Goal: Information Seeking & Learning: Understand process/instructions

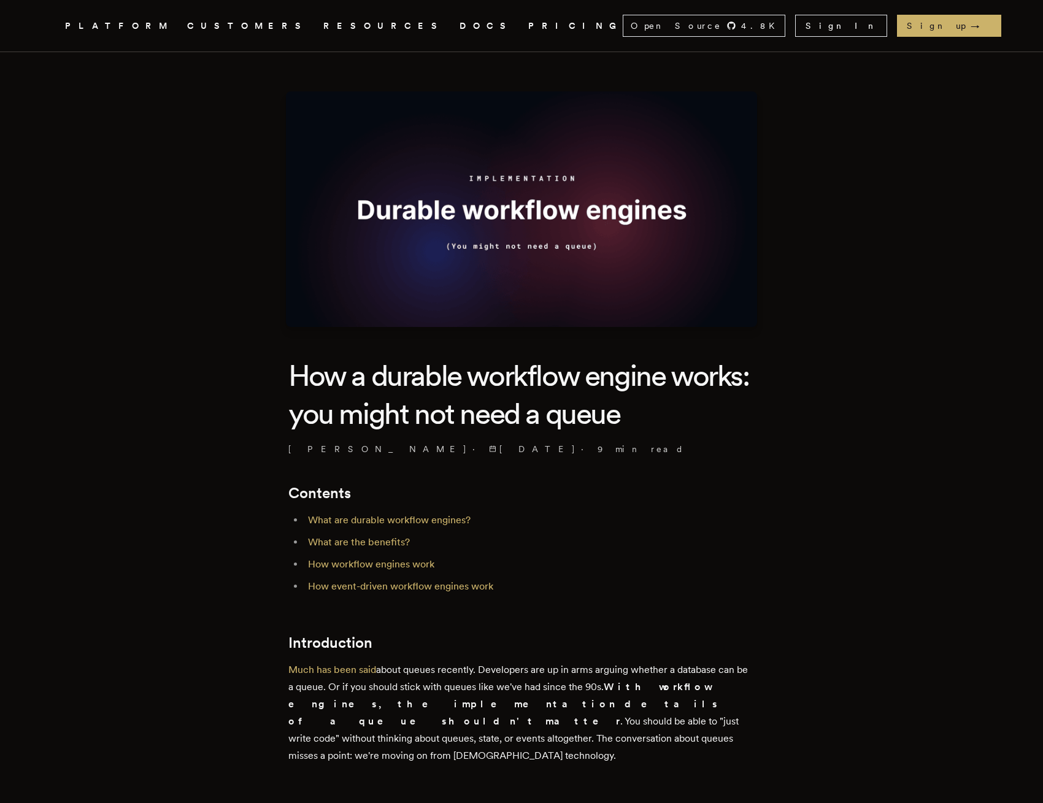
click at [74, 12] on nav "Inngest .cls-1 { fill: #FAFAF9; } PLATFORM CUSTOMERS RESOURCES DOCS PRICING Ope…" at bounding box center [522, 26] width 982 height 52
click at [50, 26] on icon ".cls-1 { fill: #FAFAF9; }" at bounding box center [50, 25] width 0 height 15
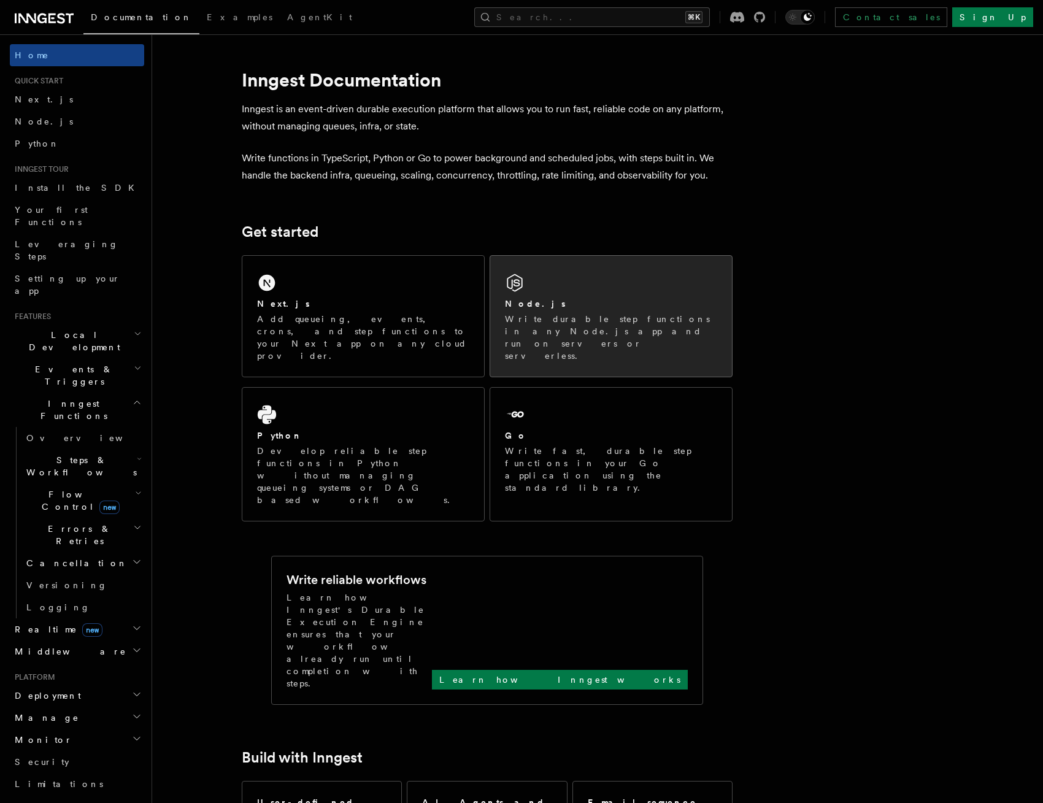
click at [553, 288] on div "Node.js Write durable step functions in any Node.js app and run on servers or s…" at bounding box center [611, 316] width 242 height 121
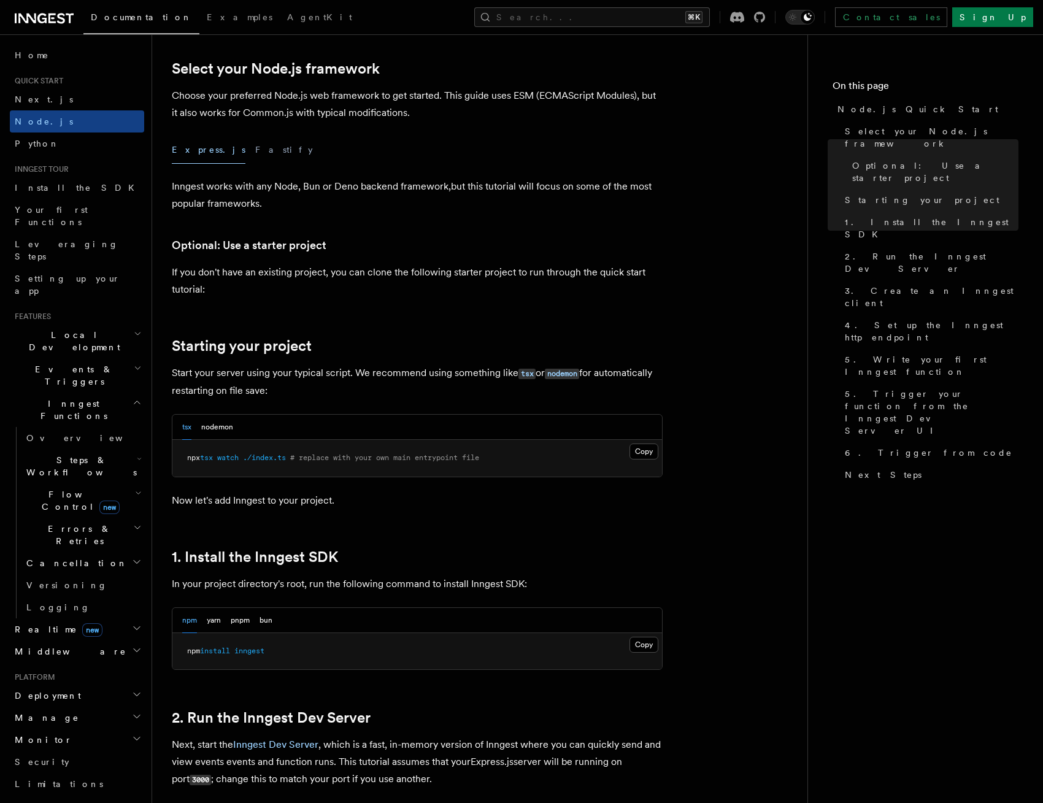
scroll to position [293, 0]
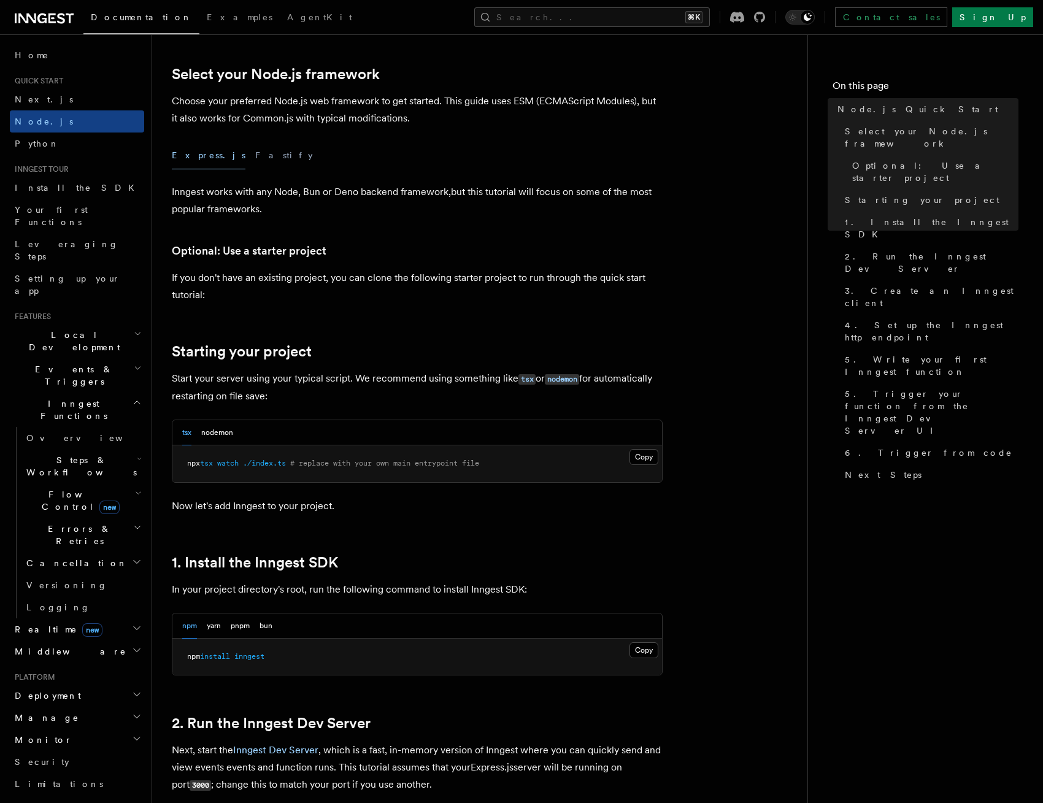
click at [216, 149] on div "Express.js Fastify" at bounding box center [417, 156] width 491 height 28
click at [255, 152] on button "Fastify" at bounding box center [284, 156] width 58 height 28
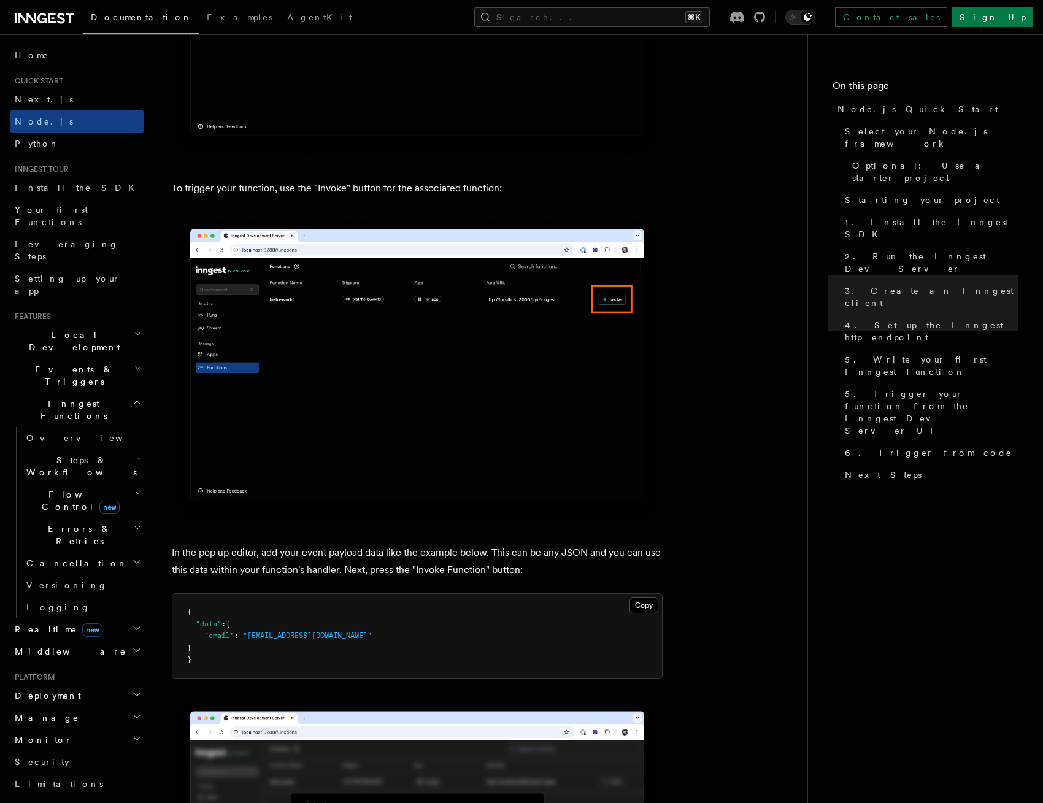
scroll to position [3567, 0]
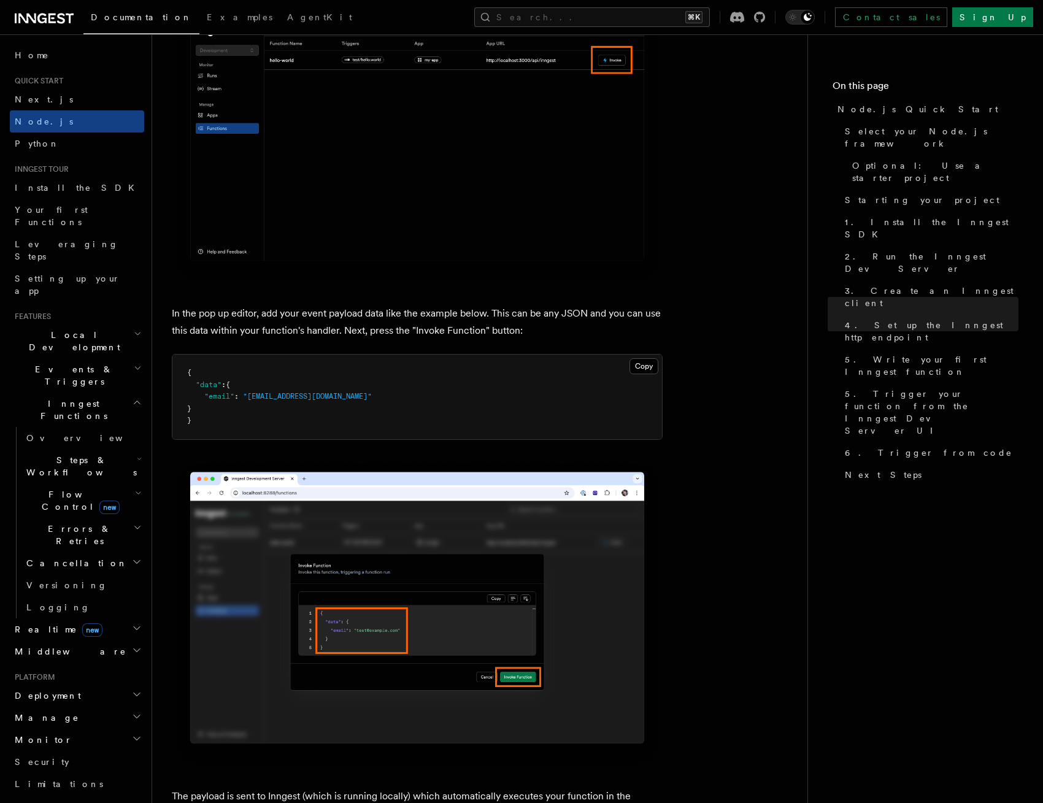
click at [90, 358] on h2 "Events & Triggers" at bounding box center [77, 375] width 134 height 34
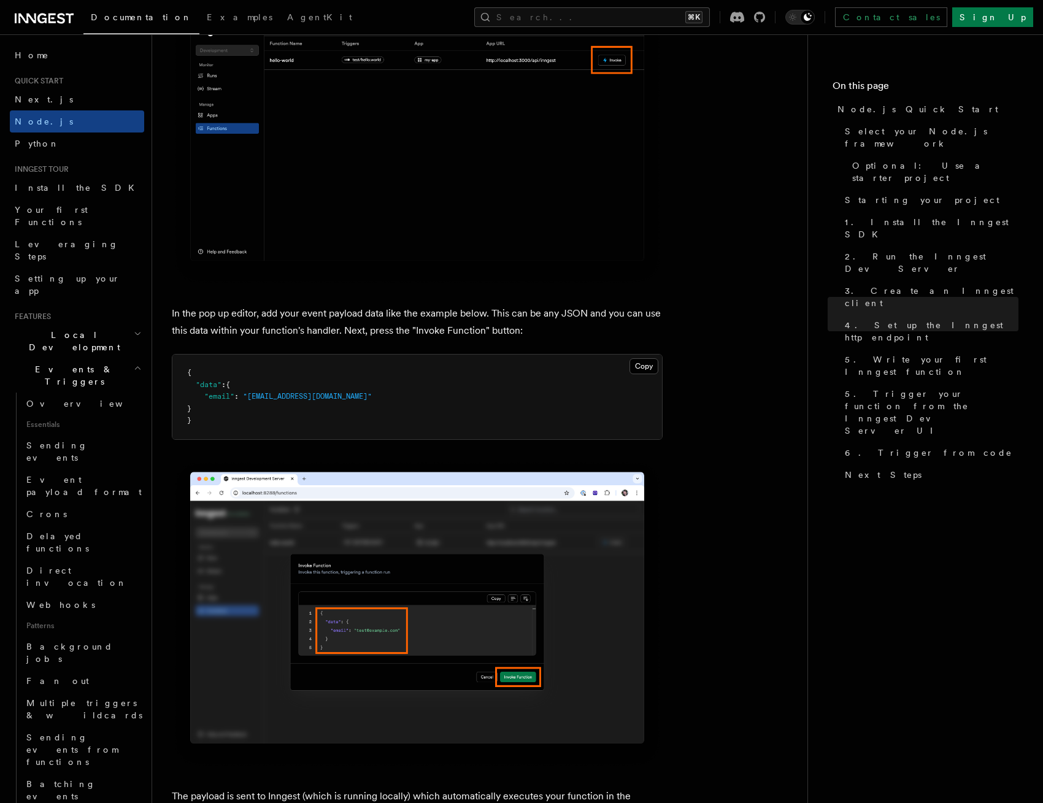
click at [79, 324] on h2 "Local Development" at bounding box center [77, 341] width 134 height 34
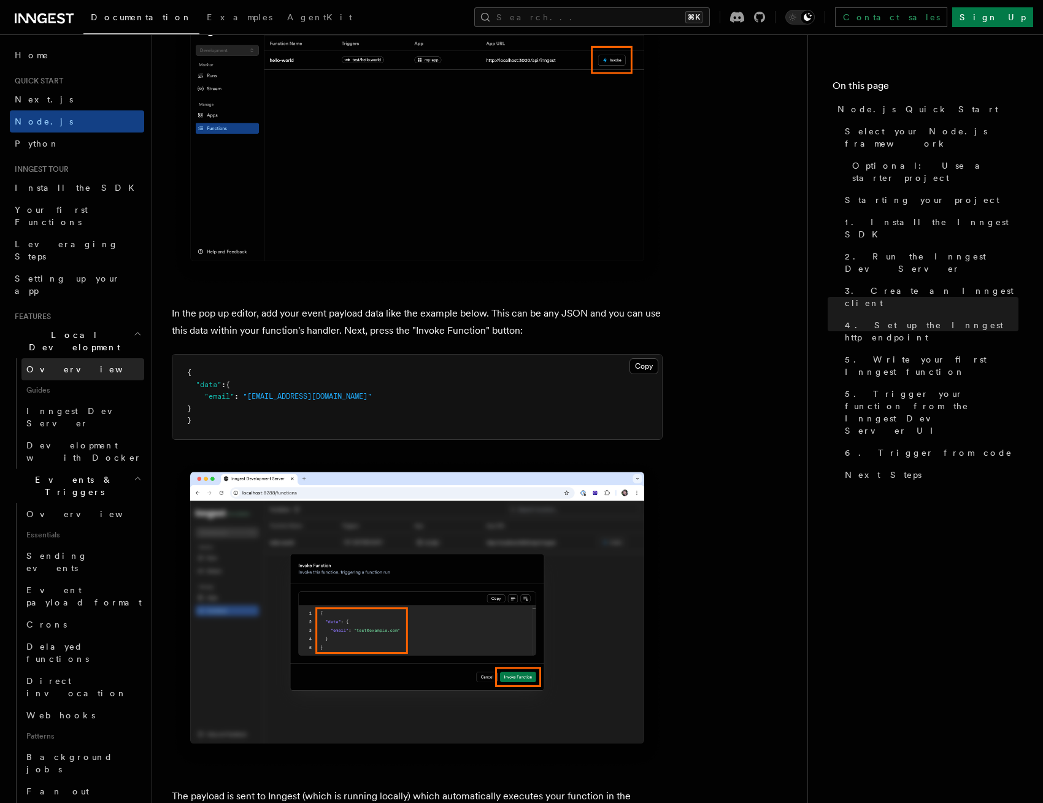
click at [52, 365] on span "Overview" at bounding box center [89, 370] width 126 height 10
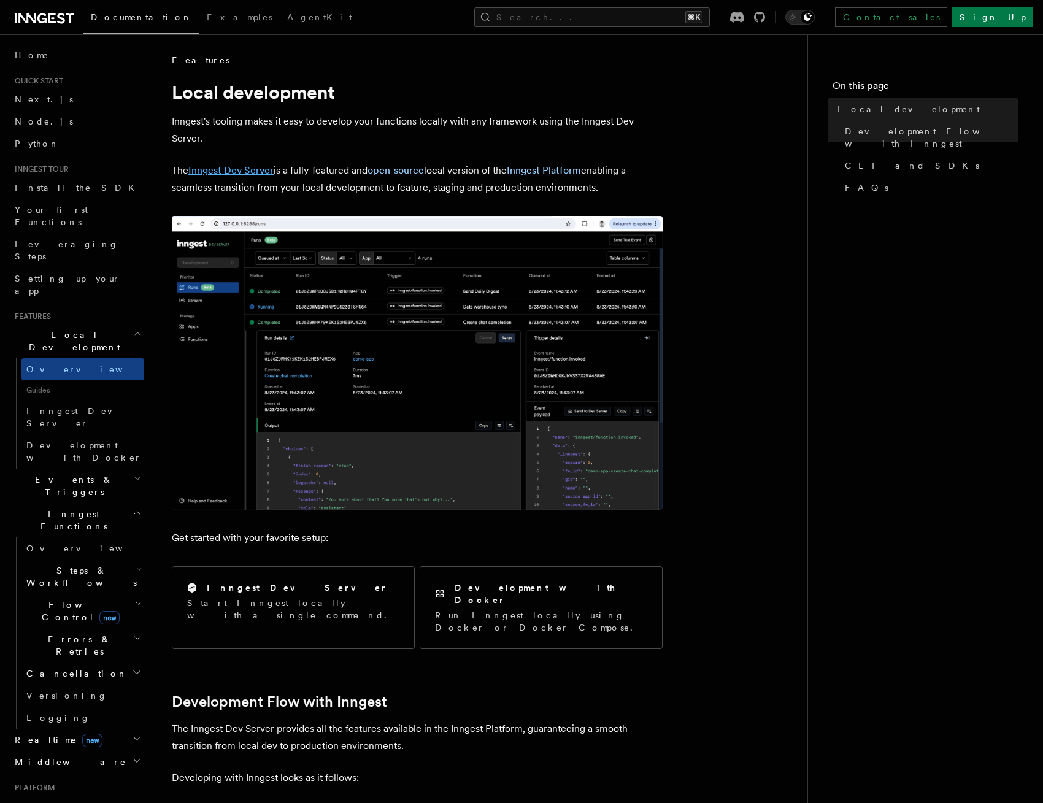
click at [253, 171] on link "Inngest Dev Server" at bounding box center [230, 170] width 85 height 12
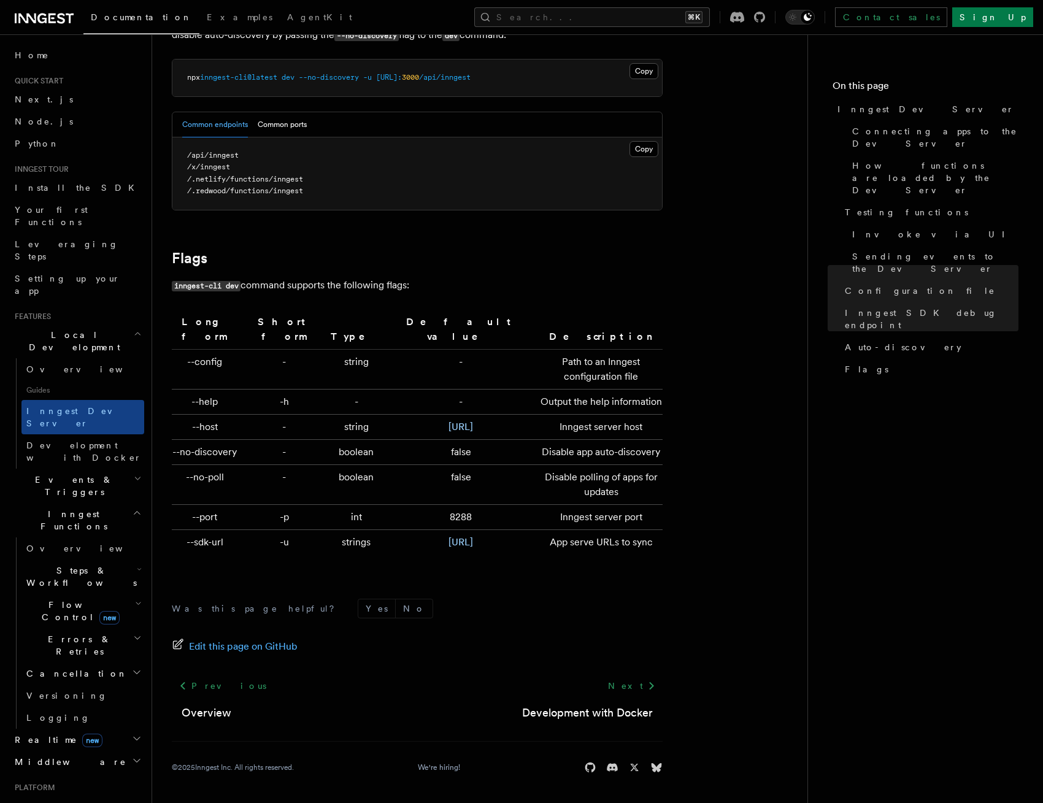
scroll to position [3846, 0]
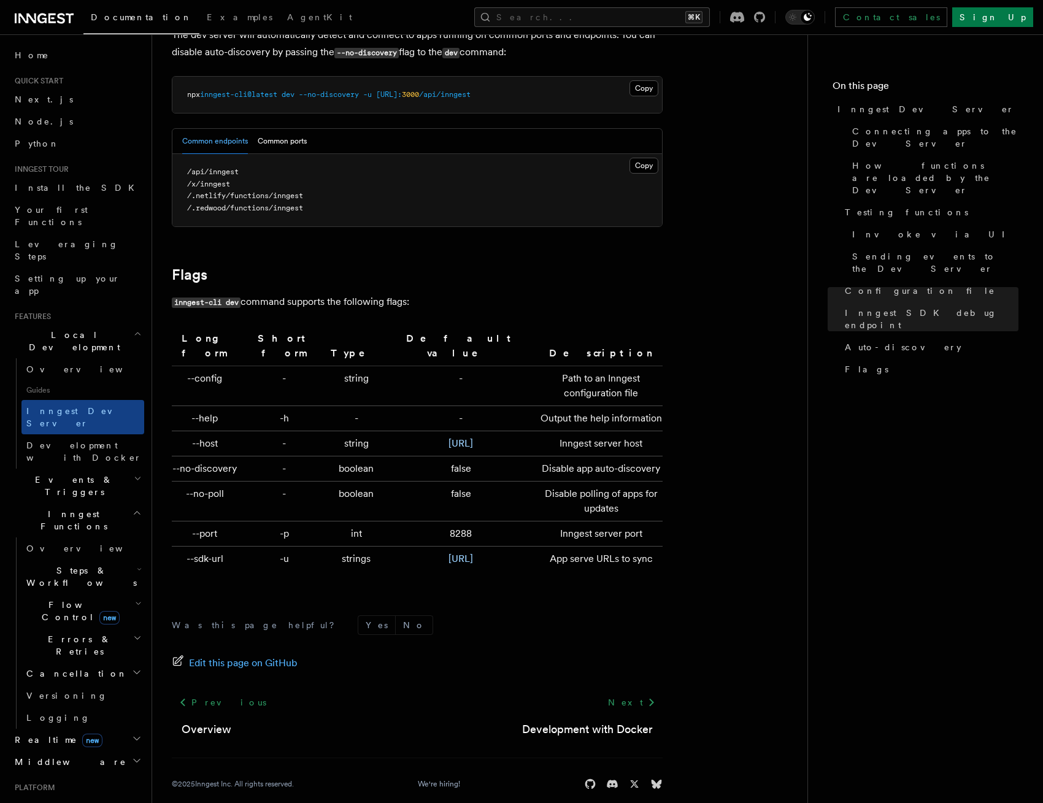
click at [817, 417] on nav "On this page Inngest Dev Server Connecting apps to the Dev Server How functions…" at bounding box center [926, 418] width 236 height 769
click at [864, 509] on nav "On this page Inngest Dev Server Connecting apps to the Dev Server How functions…" at bounding box center [926, 418] width 236 height 769
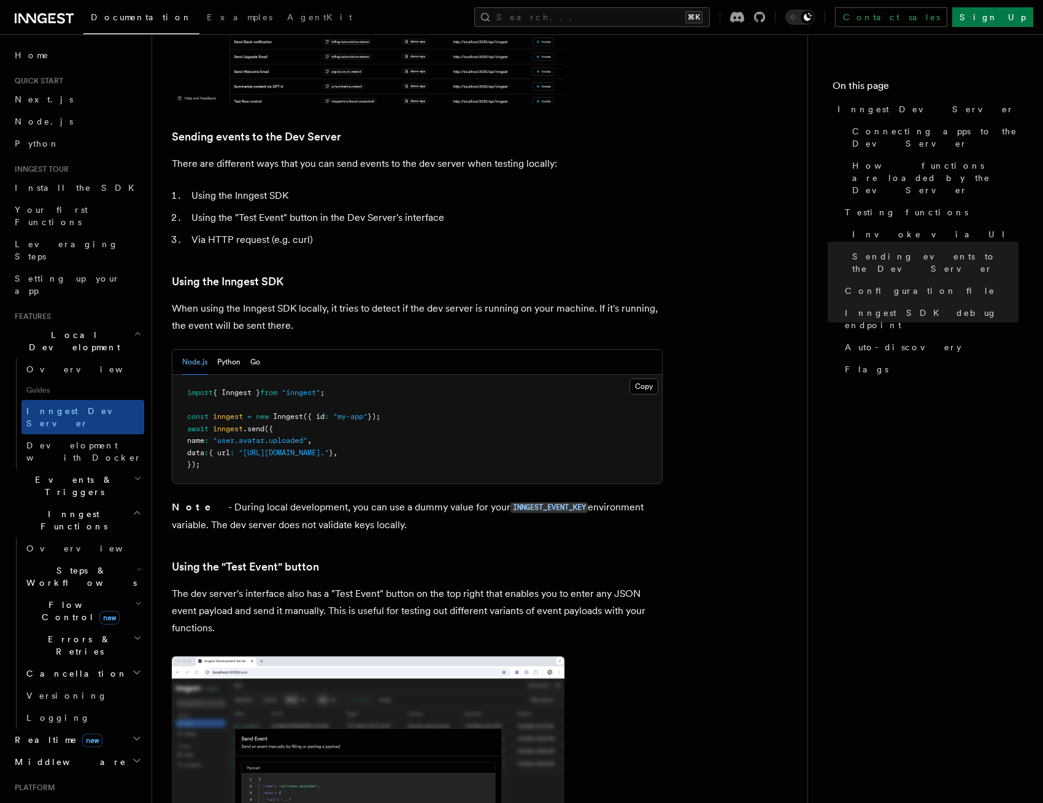
scroll to position [0, 0]
